Goal: Information Seeking & Learning: Learn about a topic

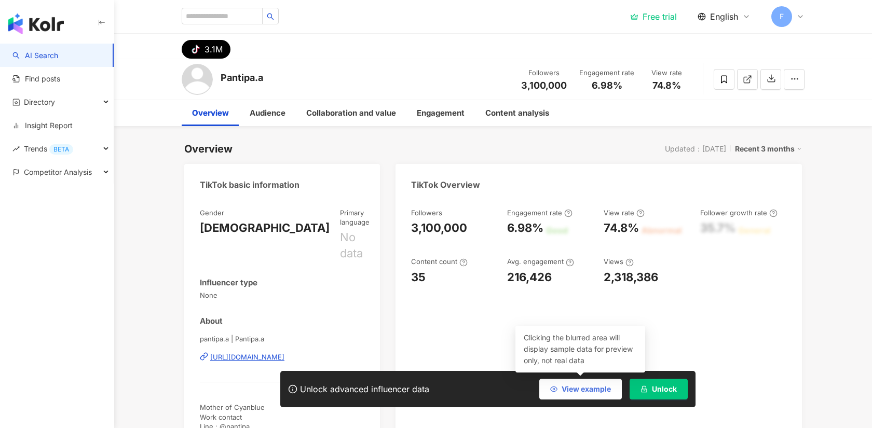
click at [578, 389] on span "View example" at bounding box center [586, 389] width 49 height 8
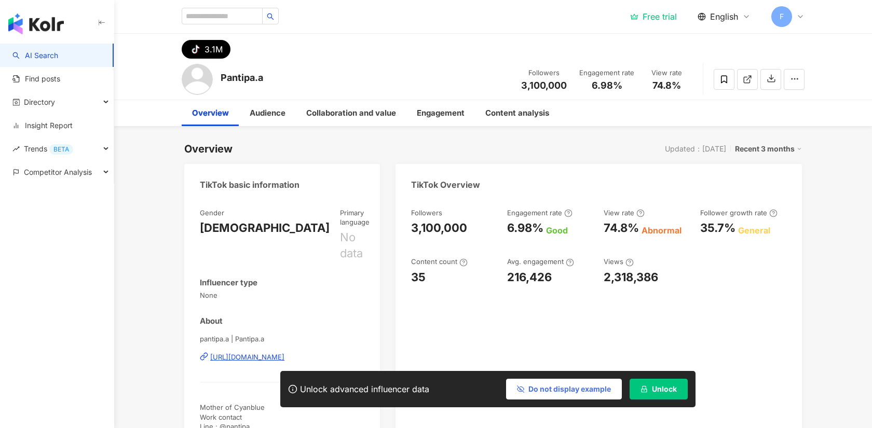
click at [566, 390] on span "Do not display example" at bounding box center [569, 389] width 83 height 8
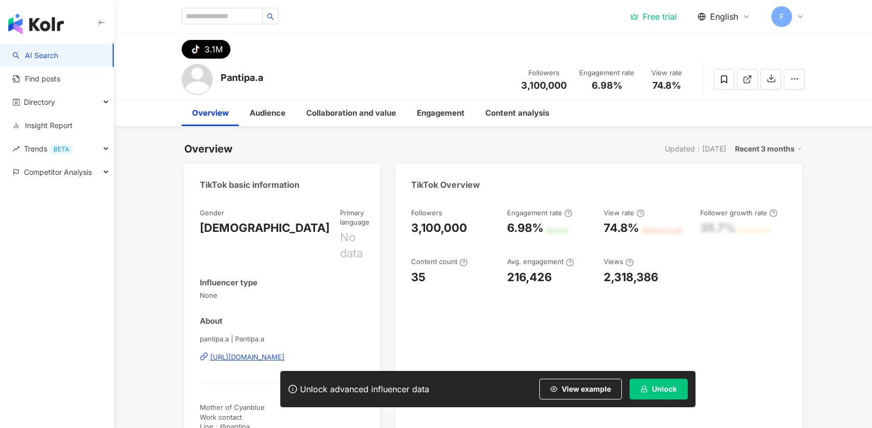
click at [777, 330] on div "Followers 3,100,000 Engagement rate 6.98% Good View rate 74.8% Abnormal Followe…" at bounding box center [599, 327] width 406 height 258
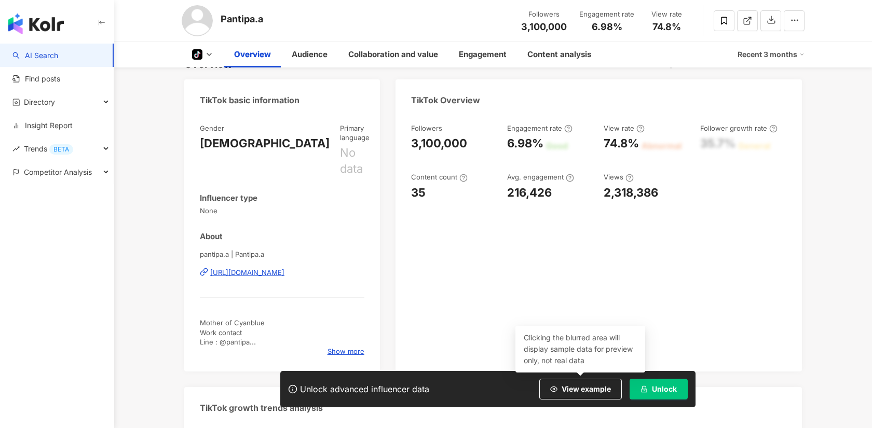
scroll to position [86, 0]
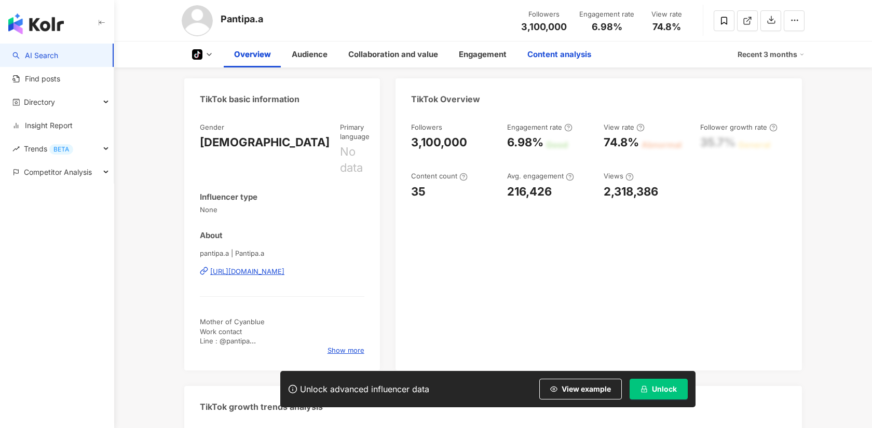
click at [566, 57] on div "Content analysis" at bounding box center [559, 54] width 64 height 12
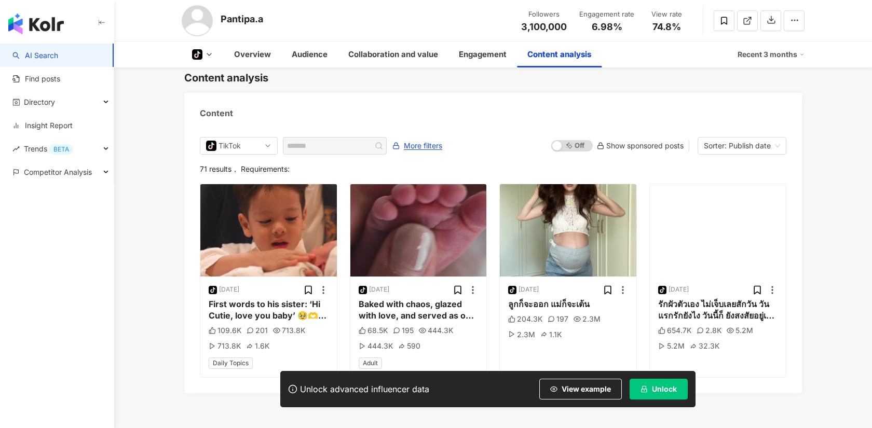
scroll to position [2010, 0]
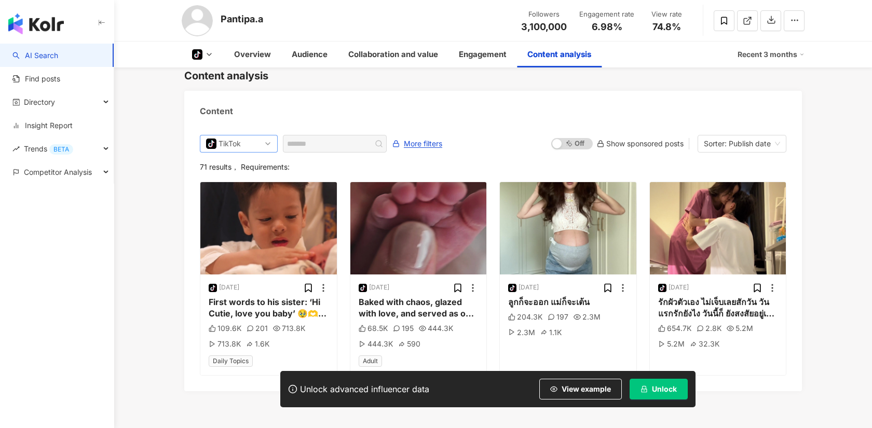
click at [244, 135] on div "TikTok" at bounding box center [236, 143] width 34 height 17
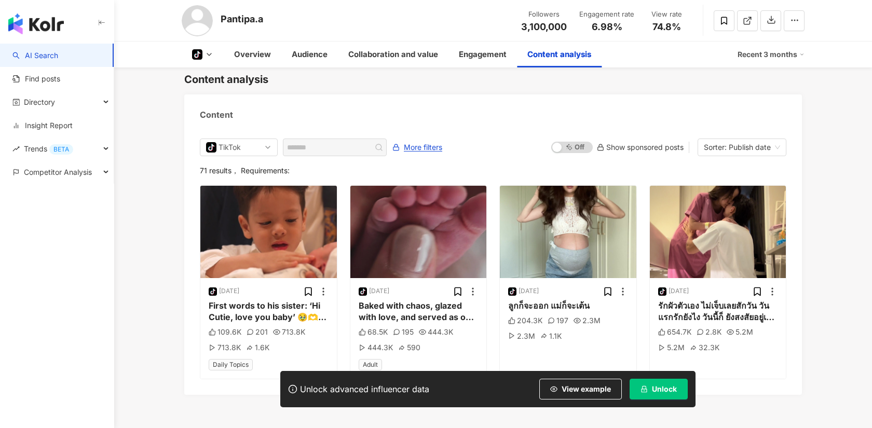
click at [776, 139] on span "Sorter: Publish date" at bounding box center [742, 147] width 76 height 17
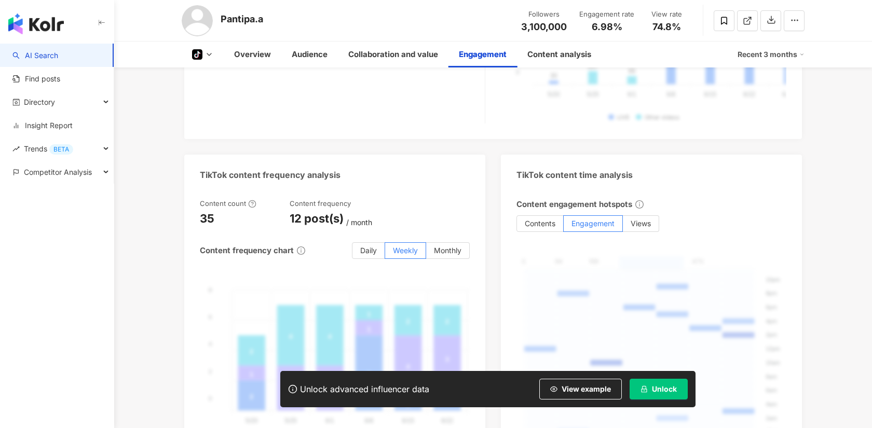
scroll to position [1588, 0]
click at [385, 243] on label "Weekly" at bounding box center [405, 251] width 41 height 17
click at [366, 247] on span "Daily" at bounding box center [368, 251] width 17 height 9
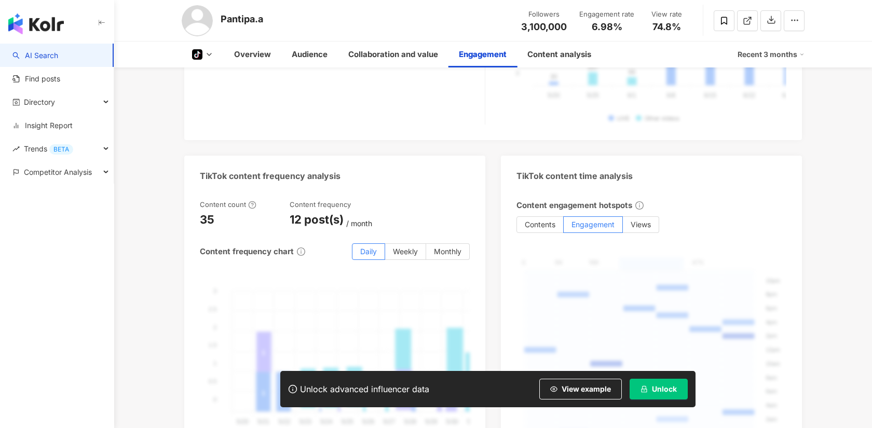
scroll to position [1271, 0]
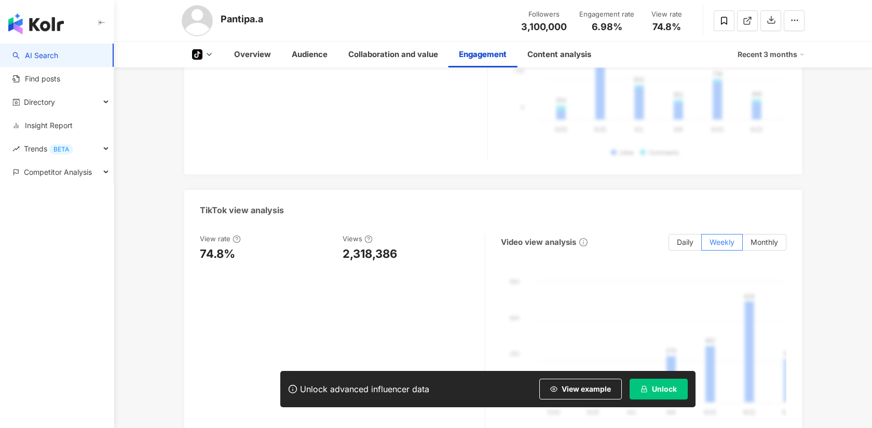
click at [677, 120] on div "TikTok engagement analysis Engagement rate 6.98% Good Like-to-Comment Ratio 5:1…" at bounding box center [493, 352] width 618 height 890
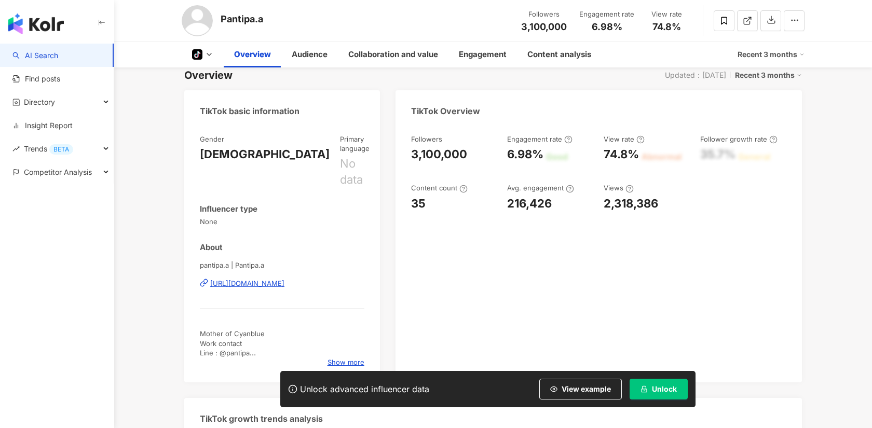
scroll to position [72, 0]
click at [781, 72] on div "Recent 3 months" at bounding box center [768, 76] width 67 height 13
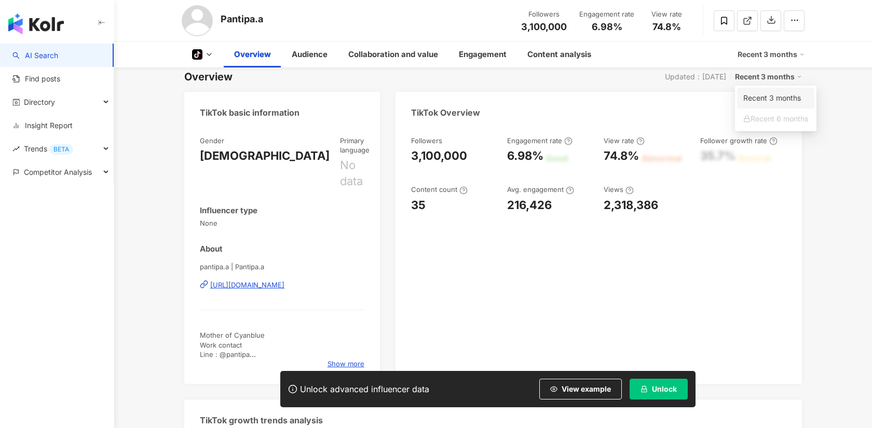
click at [781, 94] on link "Recent 3 months" at bounding box center [775, 97] width 65 height 11
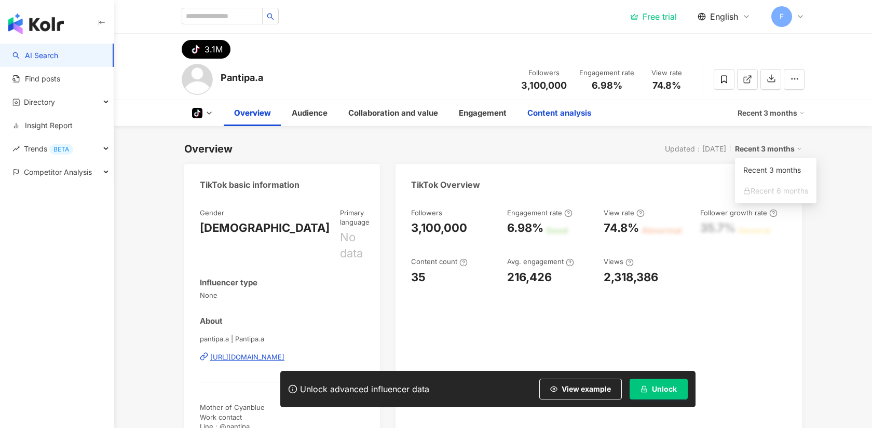
click at [435, 145] on div "Overview Updated：7/28/25 Recent 3 months" at bounding box center [493, 149] width 618 height 15
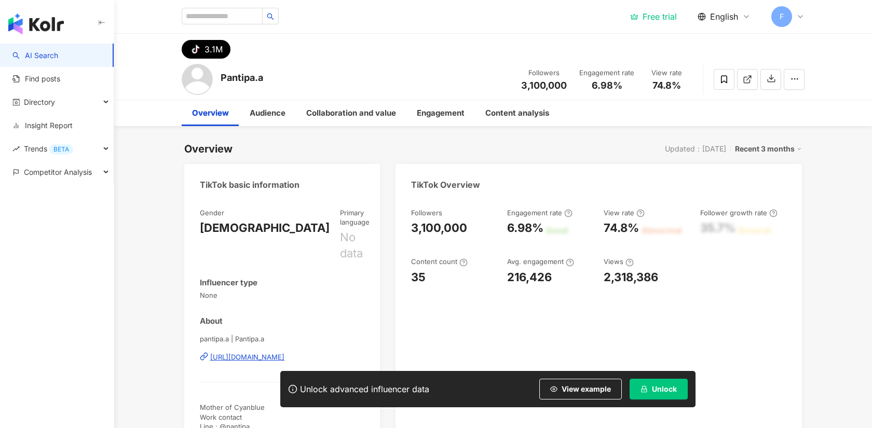
click at [660, 23] on div "Free trial English F" at bounding box center [717, 16] width 174 height 21
click at [659, 19] on div "Free trial" at bounding box center [653, 16] width 47 height 10
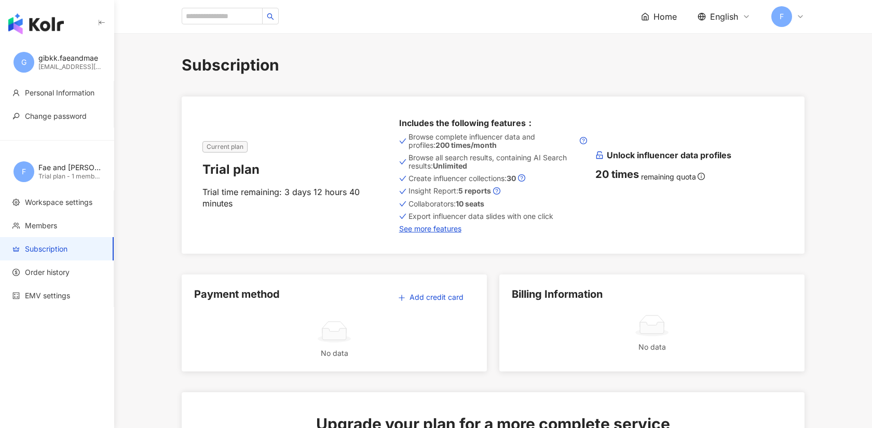
click at [624, 174] on div "20 times" at bounding box center [617, 174] width 44 height 15
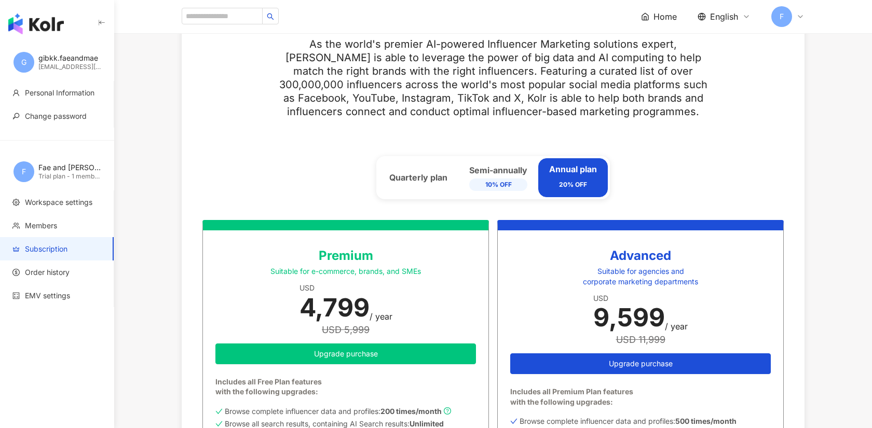
scroll to position [420, 0]
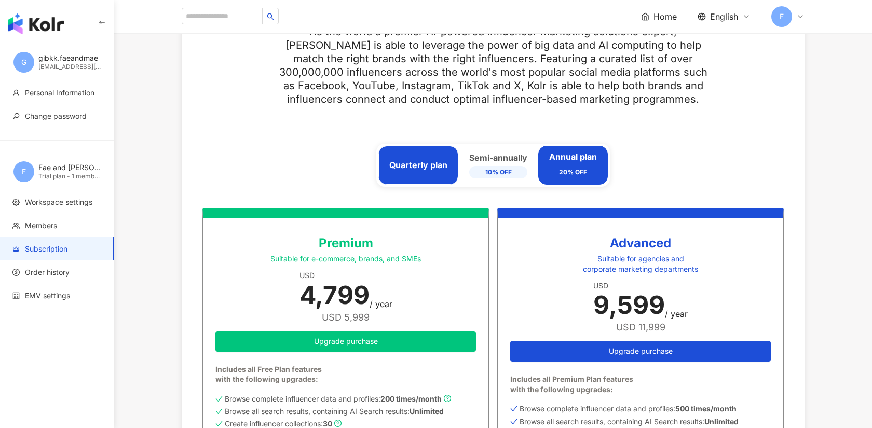
click at [420, 165] on div "Quarterly plan" at bounding box center [418, 164] width 58 height 11
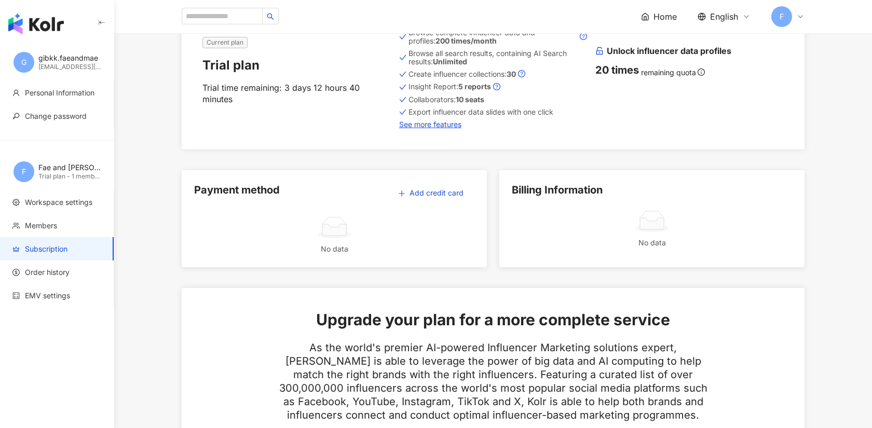
scroll to position [5, 0]
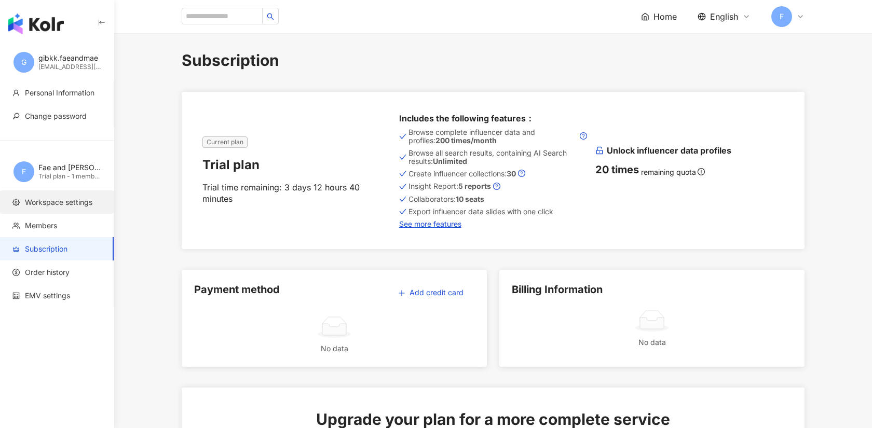
click at [50, 208] on li "Workspace settings" at bounding box center [57, 201] width 114 height 23
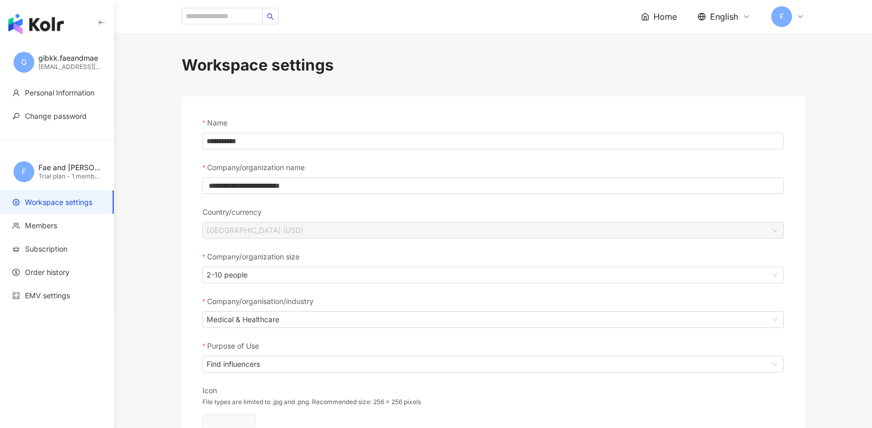
click at [31, 57] on span "G" at bounding box center [23, 62] width 21 height 21
click at [54, 98] on li "Personal Information" at bounding box center [57, 92] width 114 height 23
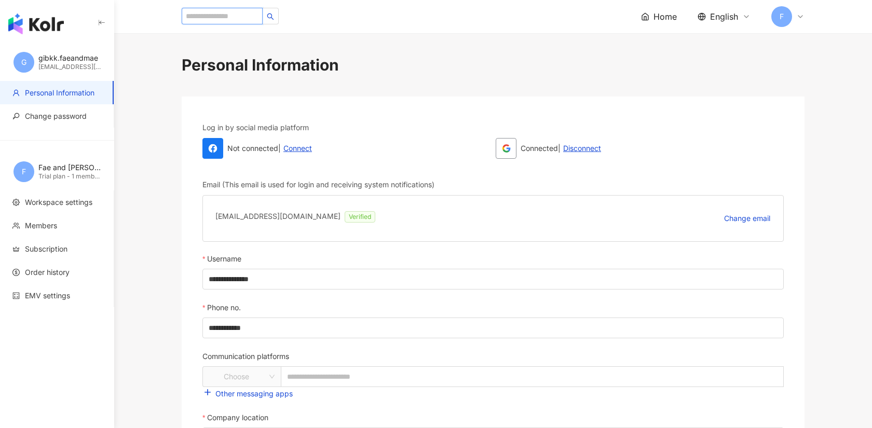
click at [206, 20] on input "search" at bounding box center [222, 16] width 81 height 17
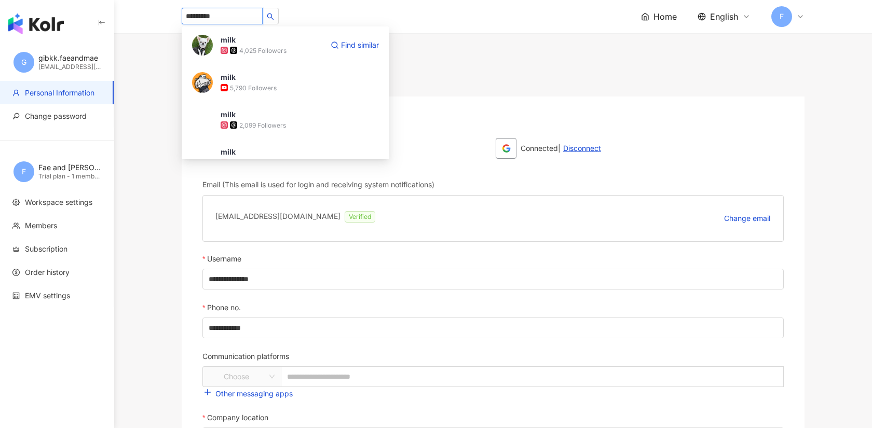
type input "**********"
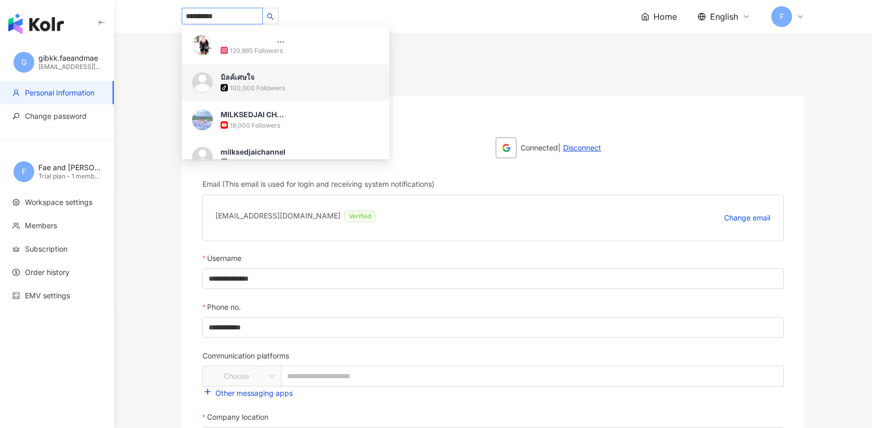
click at [290, 87] on div "tiktok-icon 100,000 Followers" at bounding box center [300, 88] width 158 height 10
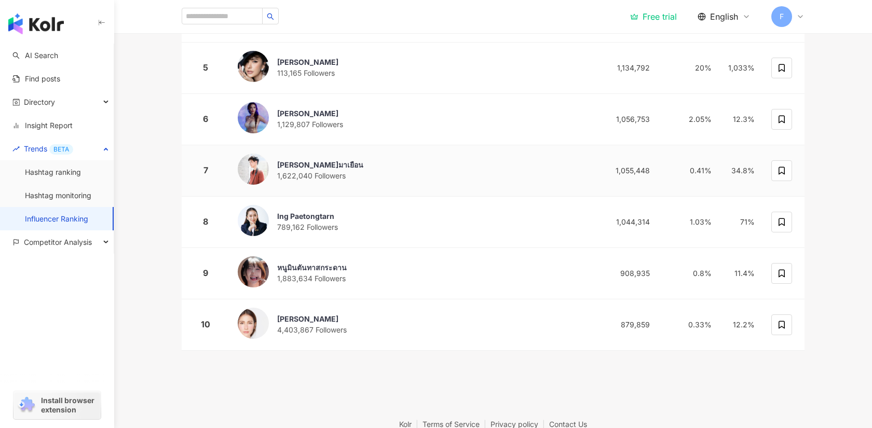
scroll to position [388, 0]
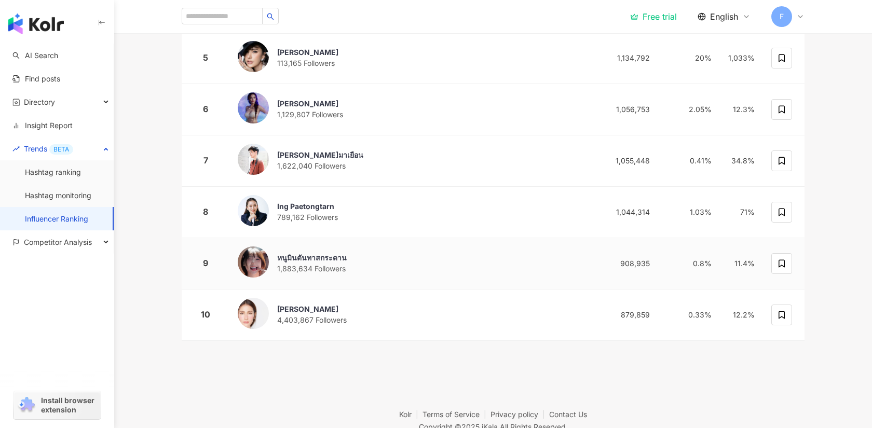
click at [388, 263] on div "หนูมินตันทาสกระดาน 1,883,634 Followers" at bounding box center [413, 264] width 350 height 34
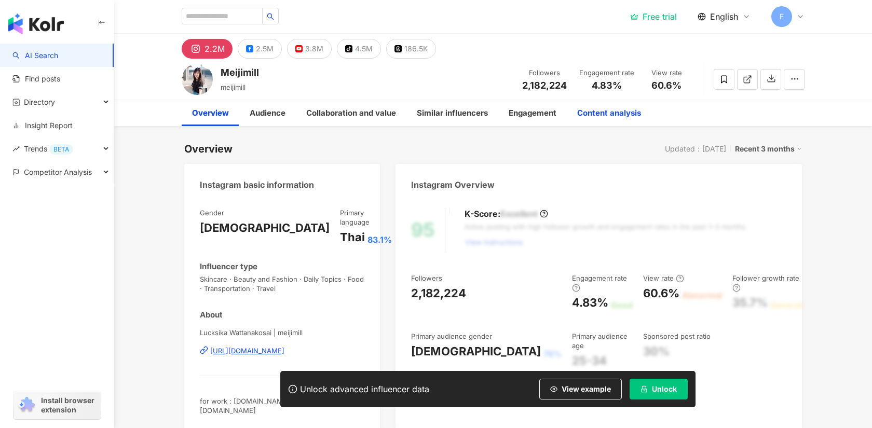
click at [624, 115] on div "Content analysis" at bounding box center [609, 113] width 64 height 12
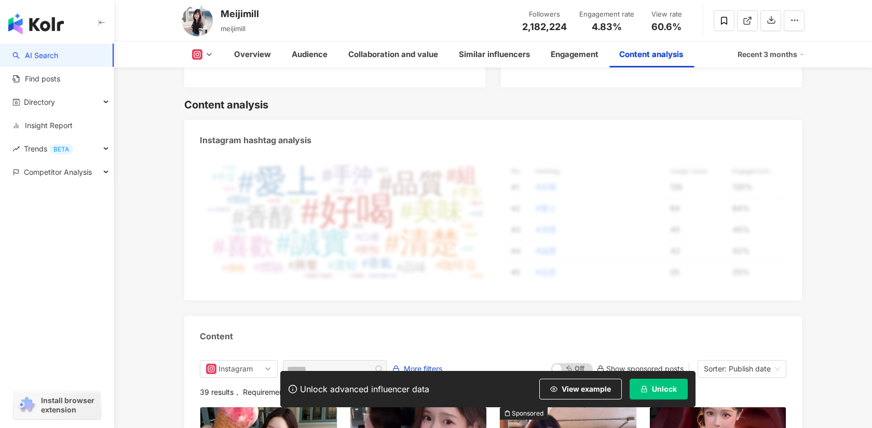
click at [208, 52] on icon at bounding box center [209, 54] width 8 height 8
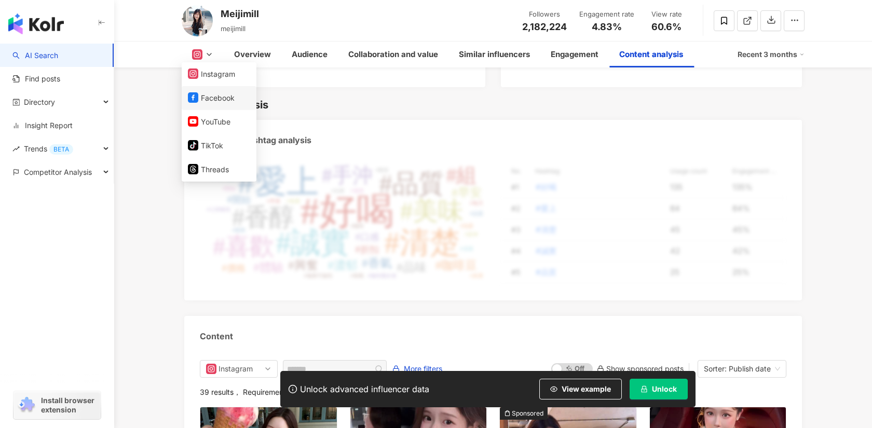
click at [211, 97] on button "Facebook" at bounding box center [219, 98] width 62 height 15
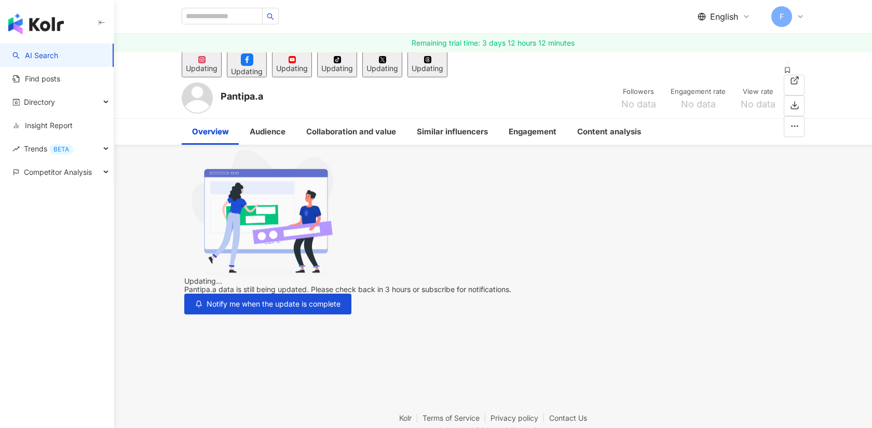
click at [234, 134] on div "Overview" at bounding box center [211, 132] width 58 height 26
click at [263, 71] on div "Updating" at bounding box center [247, 71] width 32 height 8
click at [217, 71] on div "Updating" at bounding box center [202, 68] width 32 height 8
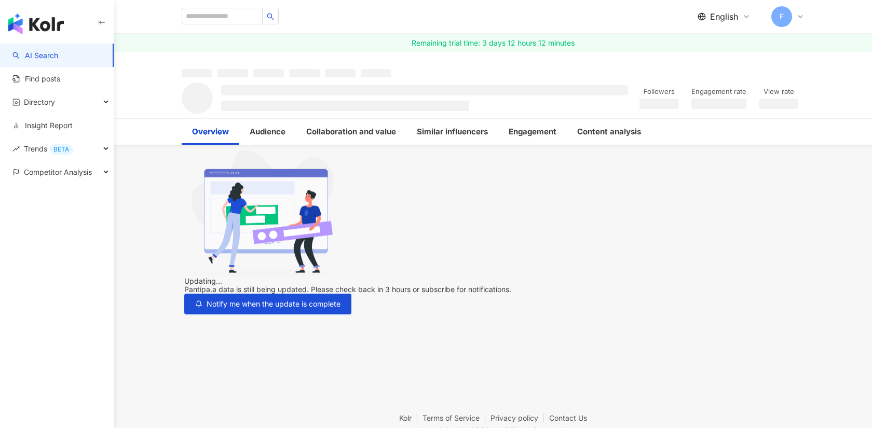
click at [58, 59] on link "AI Search" at bounding box center [35, 55] width 46 height 10
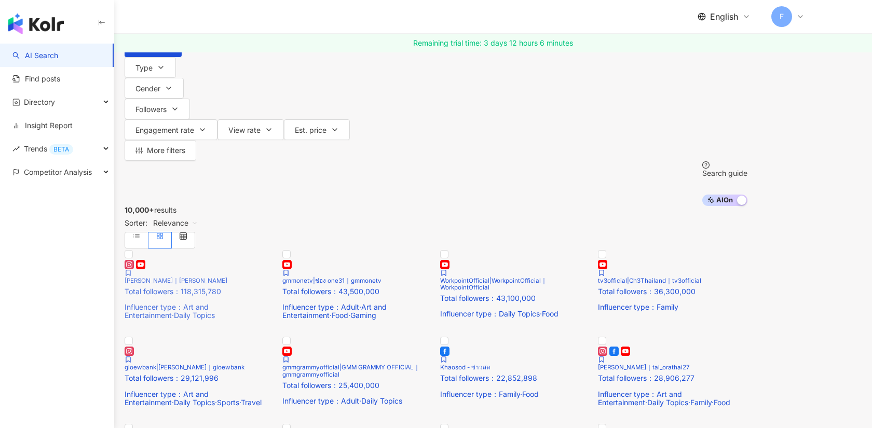
click at [274, 249] on img at bounding box center [199, 249] width 149 height 0
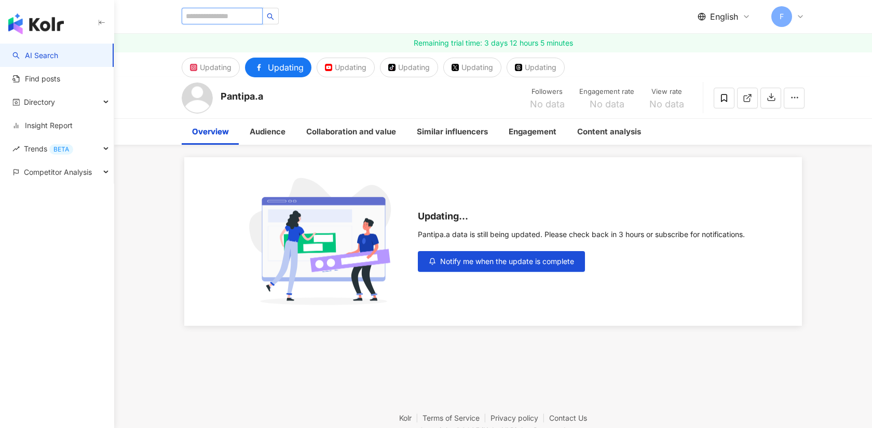
click at [216, 13] on input "search" at bounding box center [222, 16] width 81 height 17
type input "*******"
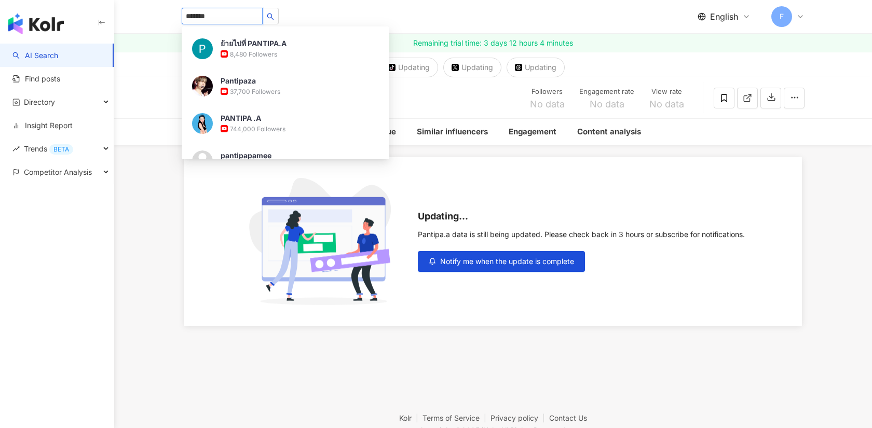
scroll to position [1793, 0]
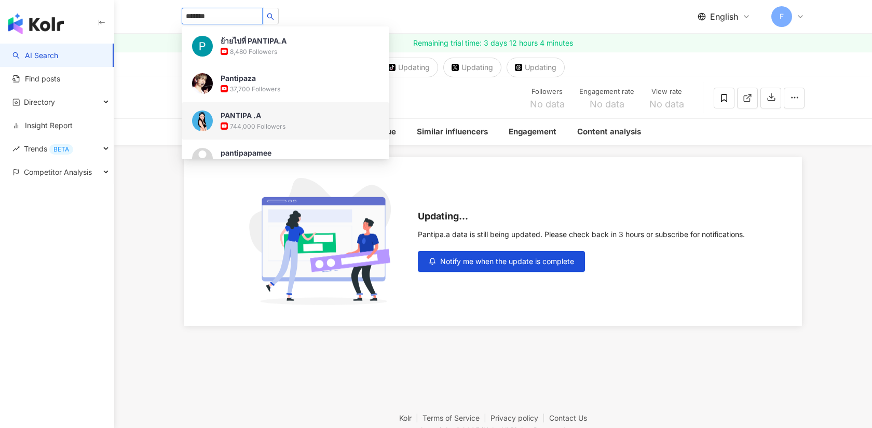
click at [304, 129] on div "744,000 Followers" at bounding box center [300, 126] width 158 height 10
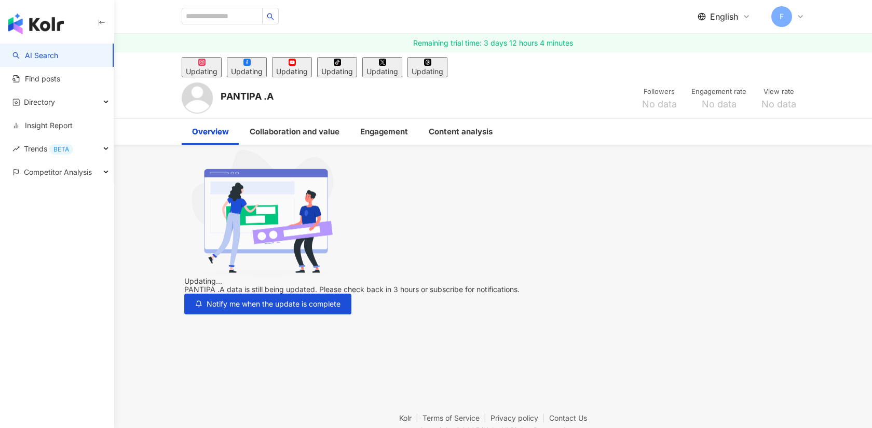
click at [238, 132] on div "Overview" at bounding box center [211, 132] width 58 height 26
drag, startPoint x: 276, startPoint y: 134, endPoint x: 270, endPoint y: 136, distance: 6.1
click at [276, 134] on div "Collaboration and value" at bounding box center [295, 132] width 90 height 12
click at [215, 135] on div "Overview" at bounding box center [210, 132] width 37 height 12
